Goal: Task Accomplishment & Management: Manage account settings

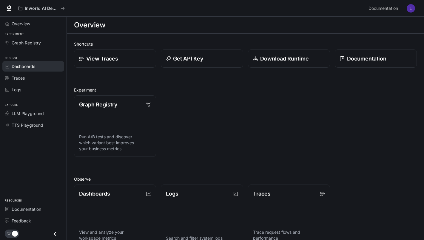
click at [34, 69] on span "Dashboards" at bounding box center [24, 66] width 24 height 6
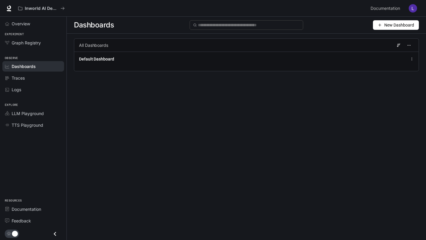
click at [407, 9] on button "button" at bounding box center [413, 8] width 12 height 12
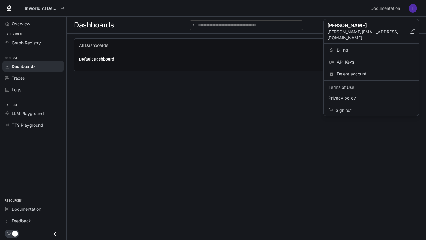
click at [411, 9] on div at bounding box center [213, 120] width 426 height 240
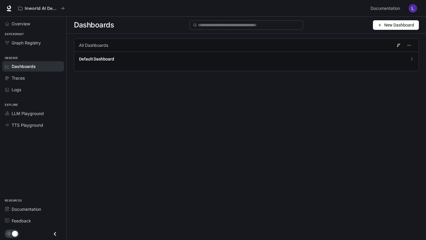
click at [411, 9] on img "button" at bounding box center [413, 8] width 8 height 8
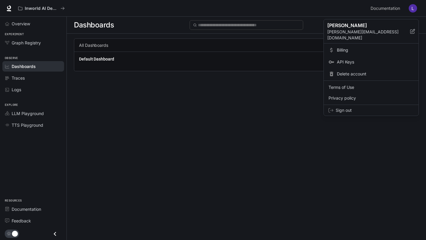
click at [350, 47] on span "Billing" at bounding box center [375, 50] width 77 height 6
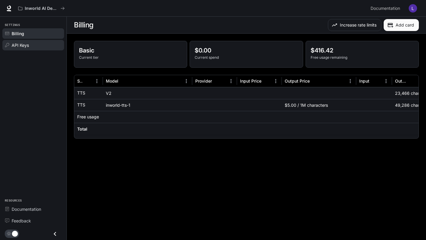
click at [33, 47] on div "API Keys" at bounding box center [37, 45] width 50 height 6
